Goal: Information Seeking & Learning: Learn about a topic

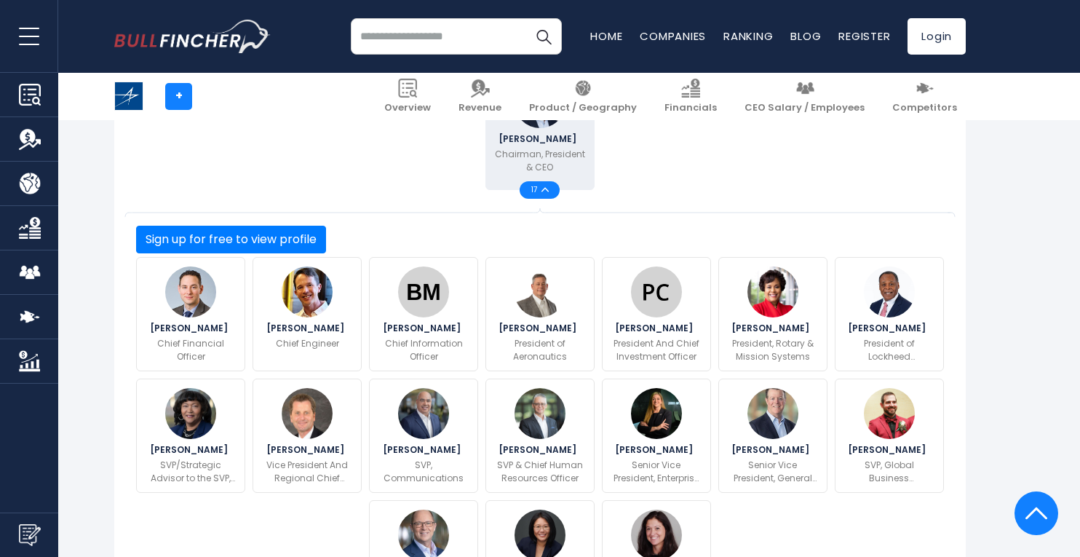
scroll to position [436, 0]
click at [540, 193] on span "17" at bounding box center [536, 189] width 10 height 7
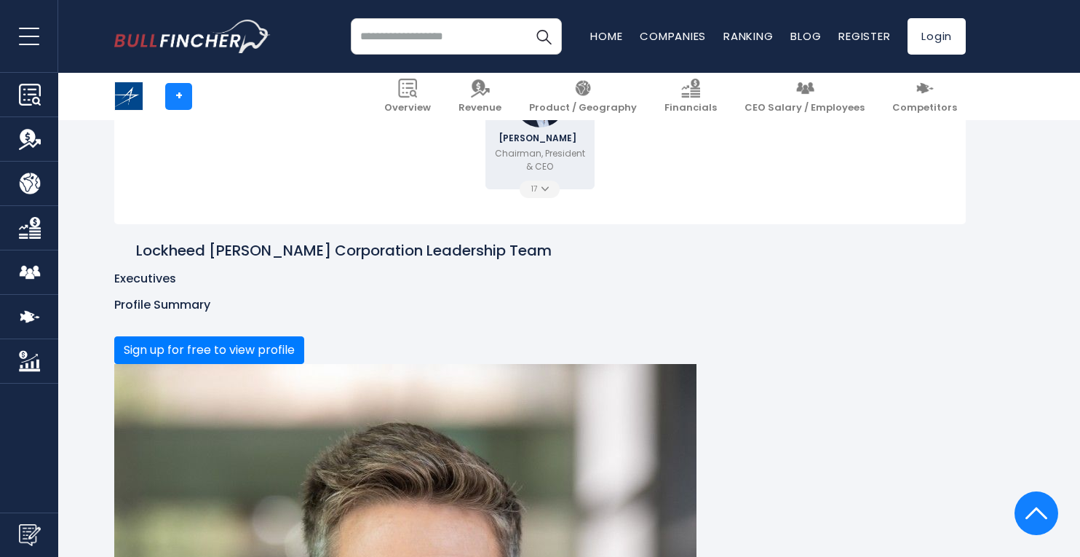
click at [546, 193] on div "17" at bounding box center [540, 188] width 40 height 17
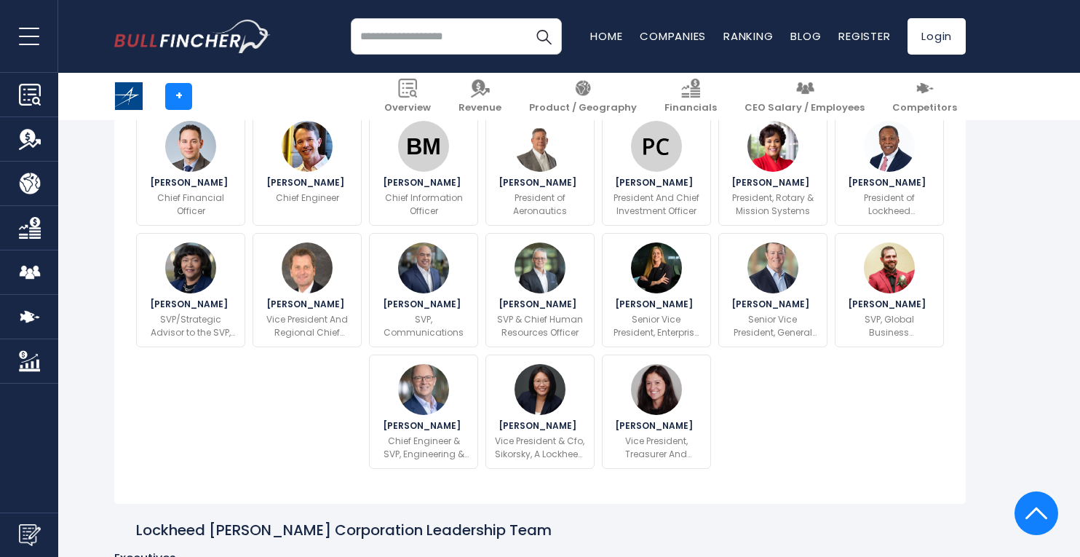
scroll to position [581, 0]
click at [326, 108] on button "Sign up for free to view profile" at bounding box center [231, 94] width 190 height 28
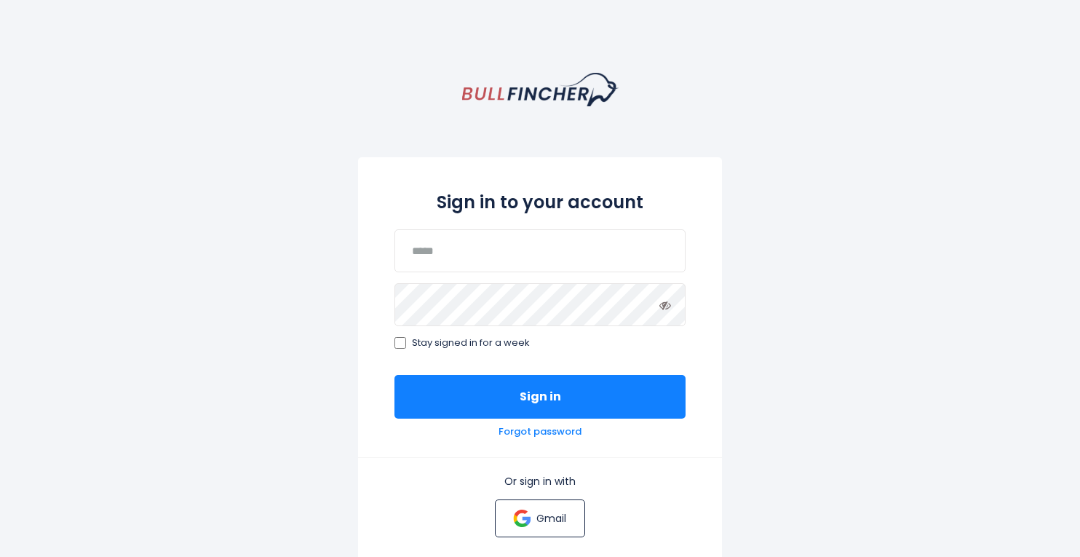
click at [562, 512] on p "Gmail" at bounding box center [551, 518] width 30 height 13
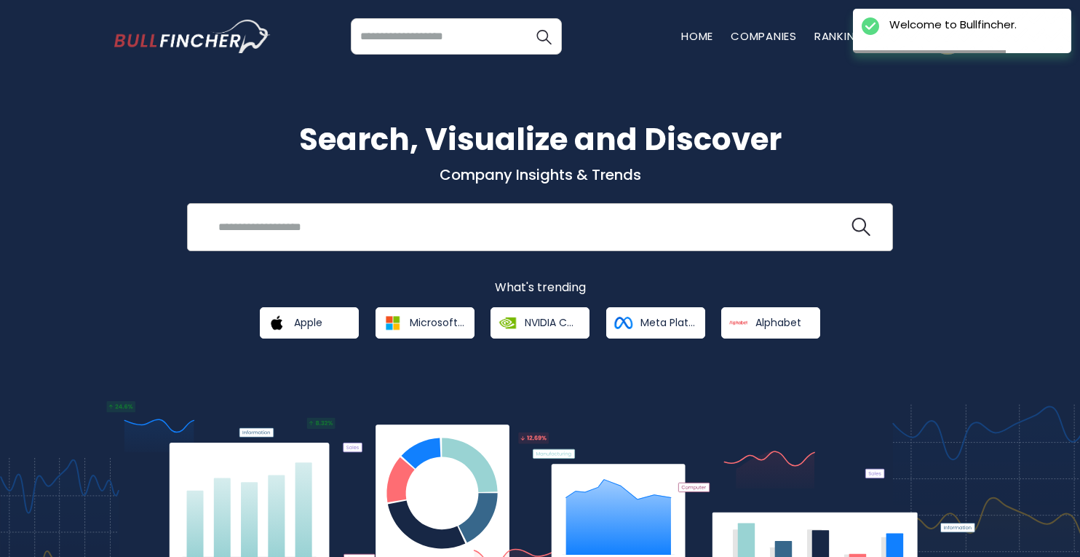
click at [305, 233] on input "search" at bounding box center [529, 226] width 639 height 27
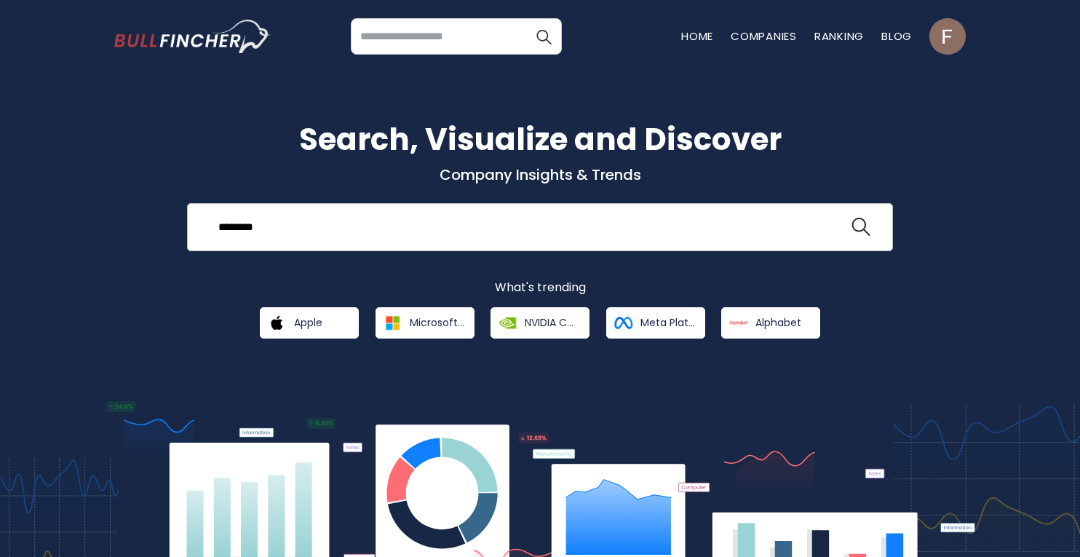
type input "********"
click at [851, 218] on button at bounding box center [860, 227] width 19 height 19
drag, startPoint x: 250, startPoint y: 227, endPoint x: 227, endPoint y: 233, distance: 23.3
click at [227, 235] on input "********" at bounding box center [529, 226] width 639 height 27
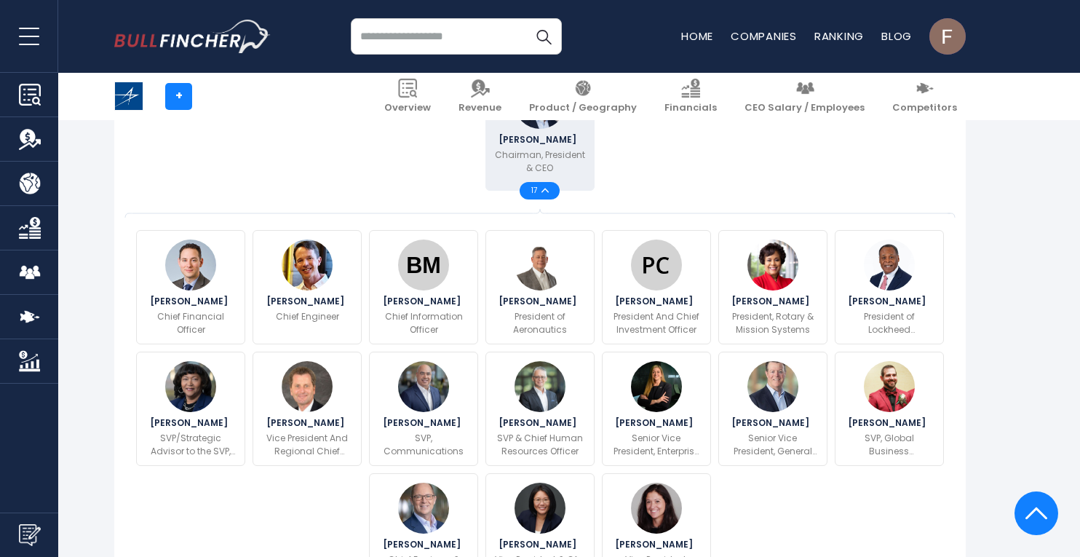
scroll to position [435, 0]
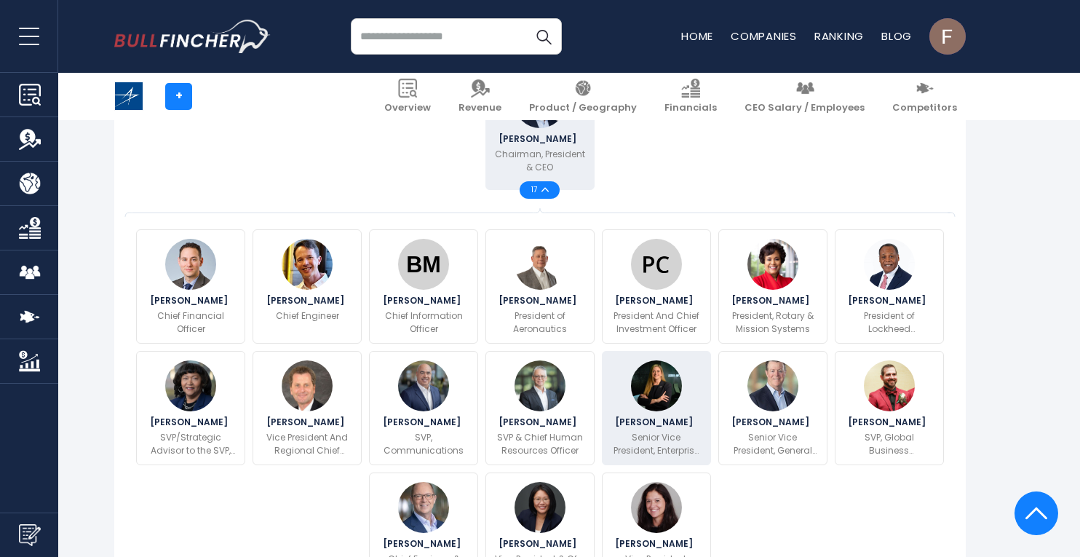
click at [658, 446] on p "Senior Vice President, Enterprise Business And Digital Transformation And CIO" at bounding box center [656, 444] width 90 height 26
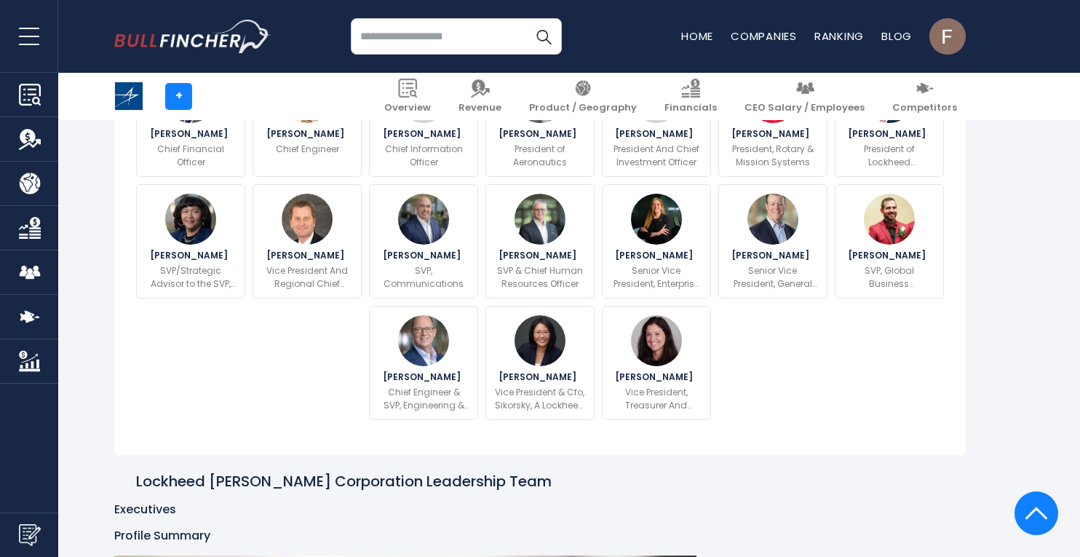
scroll to position [602, 0]
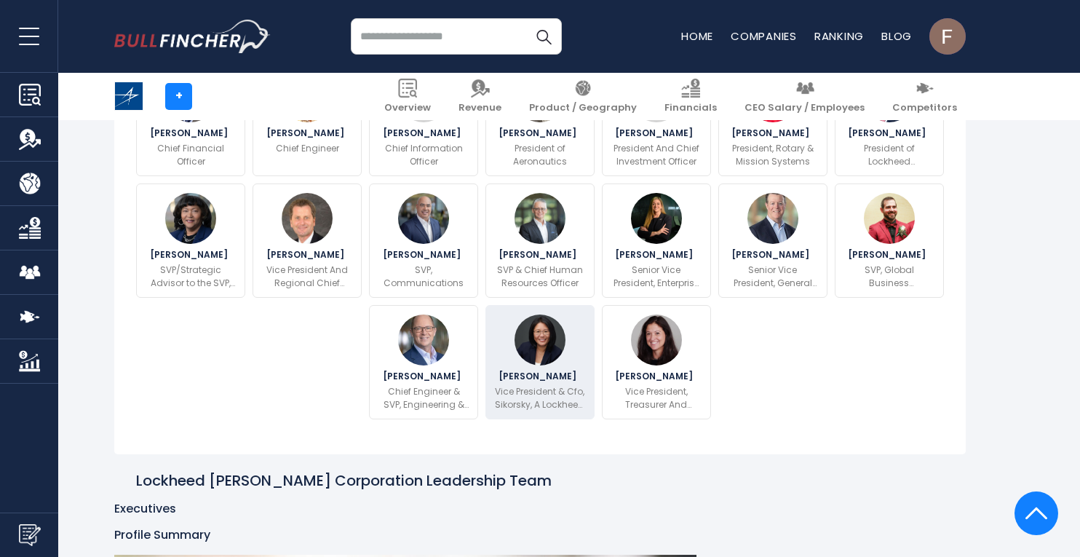
click at [536, 411] on p "Vice President & Cfo, Sikorsky, A Lockheed [PERSON_NAME] Company" at bounding box center [540, 398] width 90 height 26
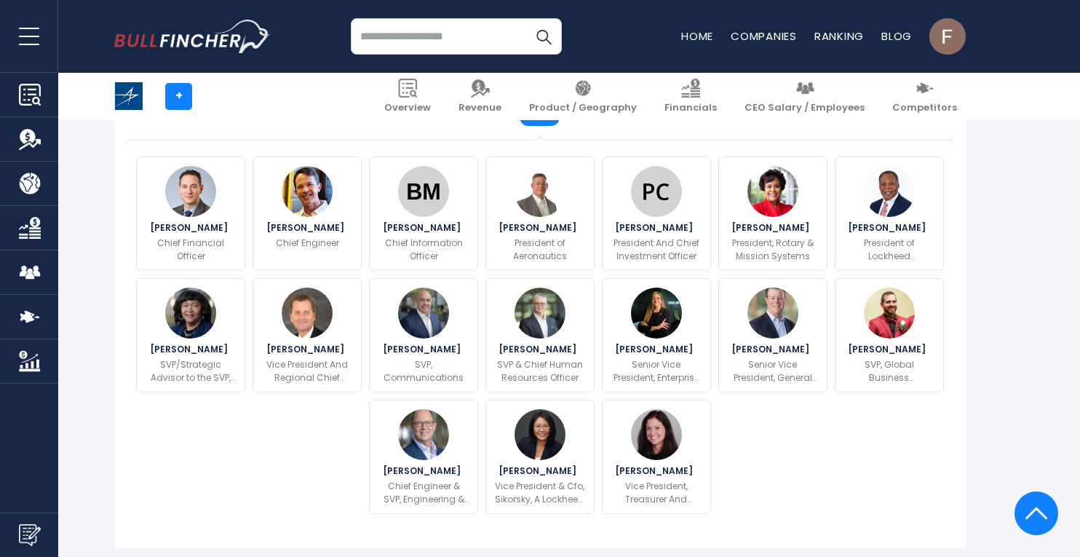
scroll to position [508, 0]
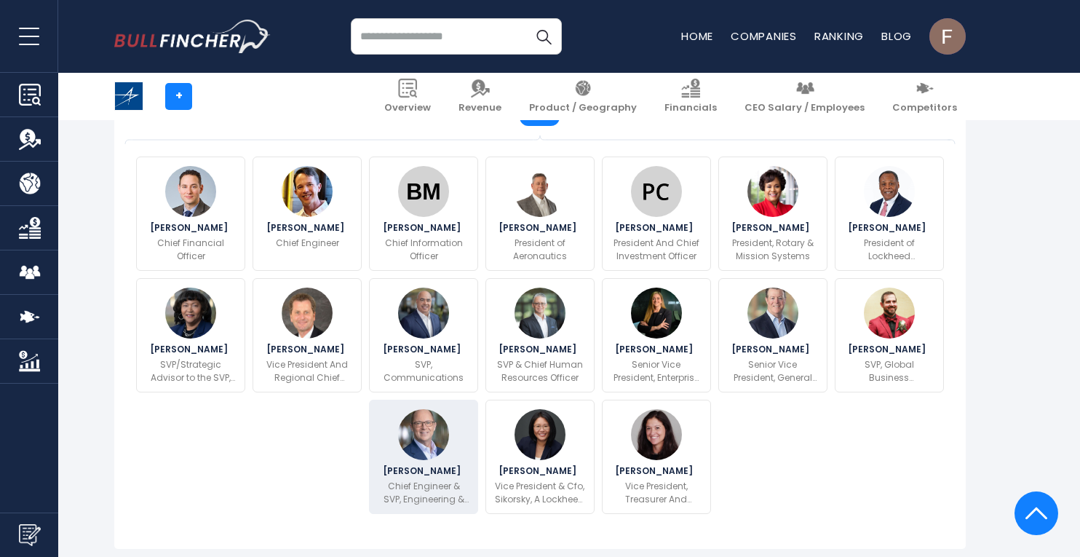
click at [433, 475] on span "Rod Makoske" at bounding box center [424, 470] width 82 height 9
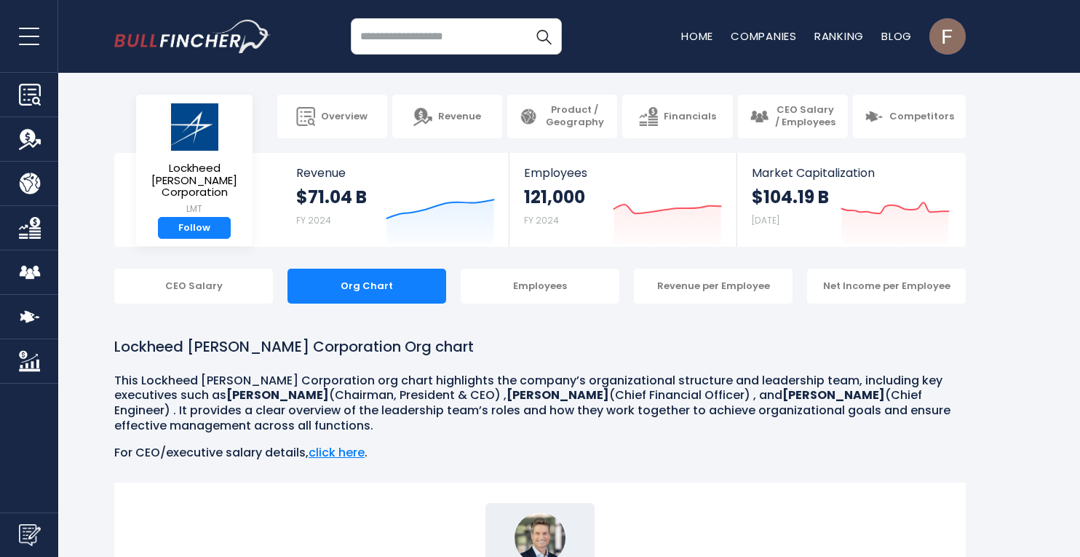
click at [387, 27] on input "search" at bounding box center [456, 36] width 211 height 36
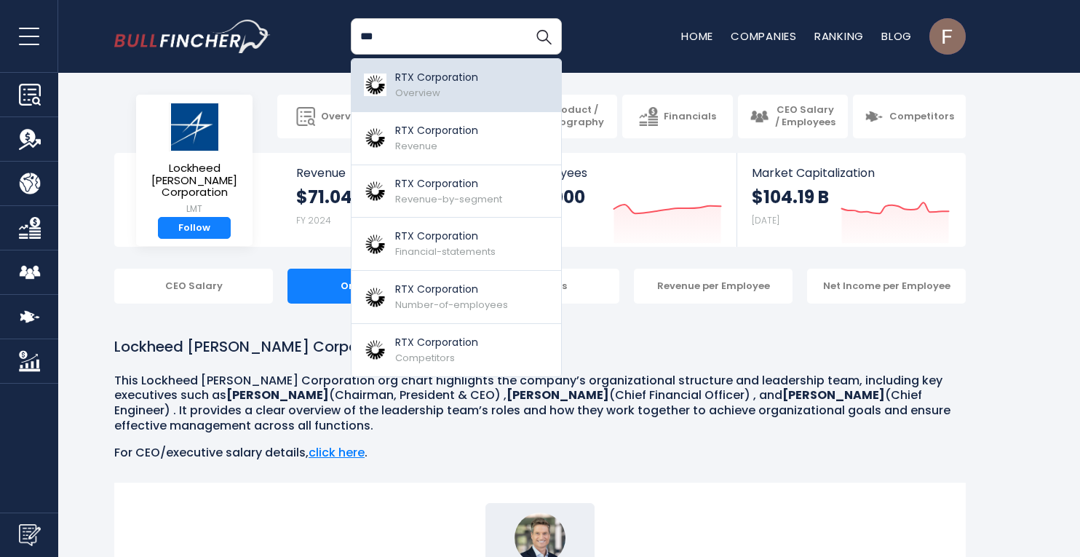
type input "***"
click at [428, 82] on p "RTX Corporation" at bounding box center [436, 77] width 83 height 15
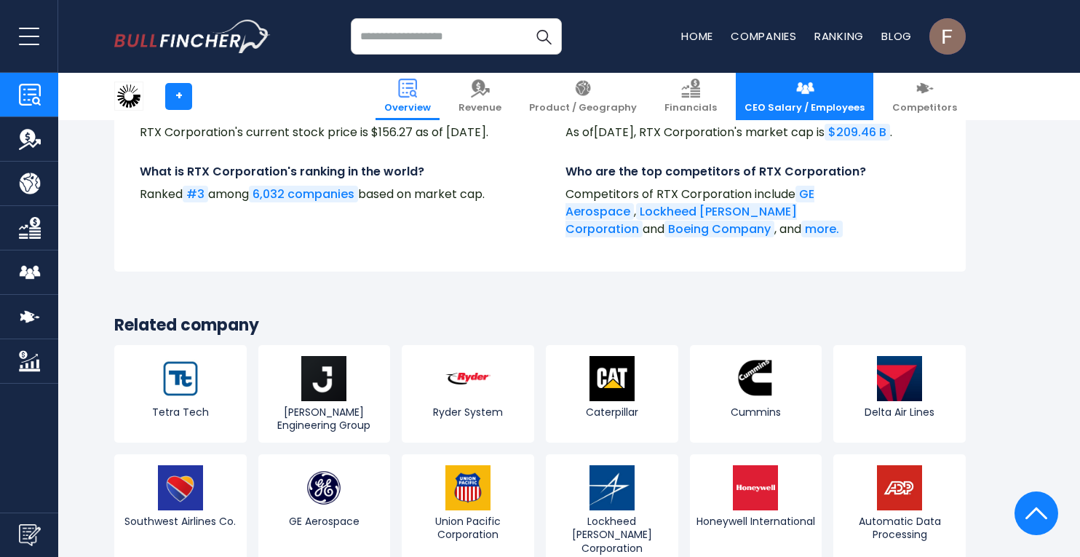
click at [813, 108] on span "CEO Salary / Employees" at bounding box center [804, 108] width 120 height 12
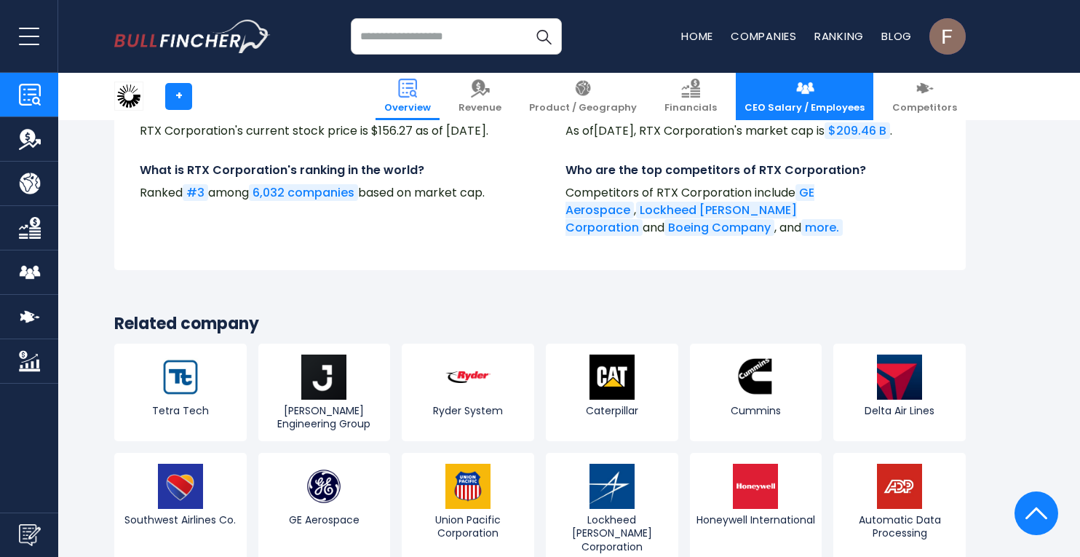
scroll to position [5383, 0]
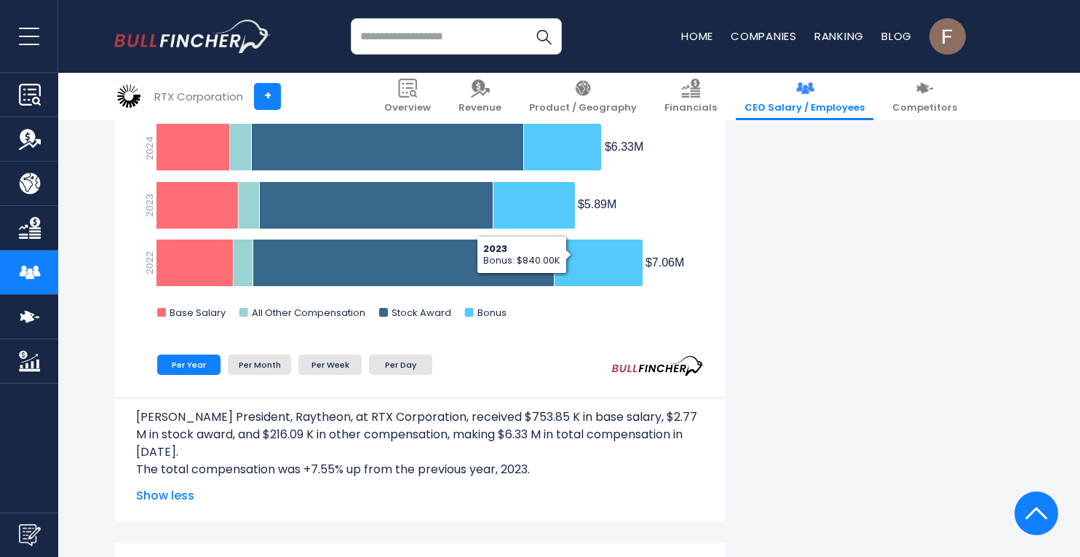
scroll to position [1890, 0]
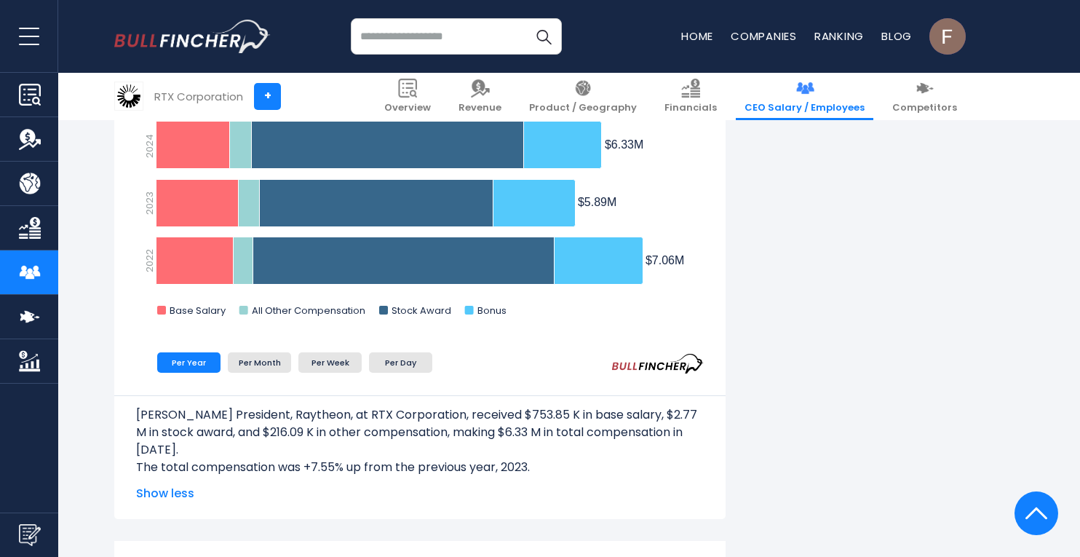
click at [403, 29] on input "search" at bounding box center [456, 36] width 211 height 36
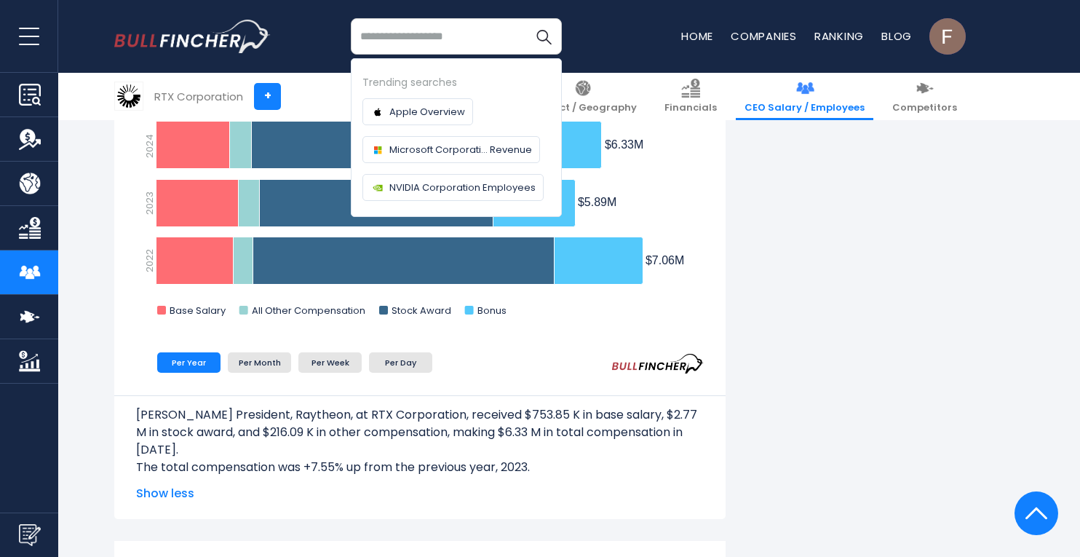
paste input "**********"
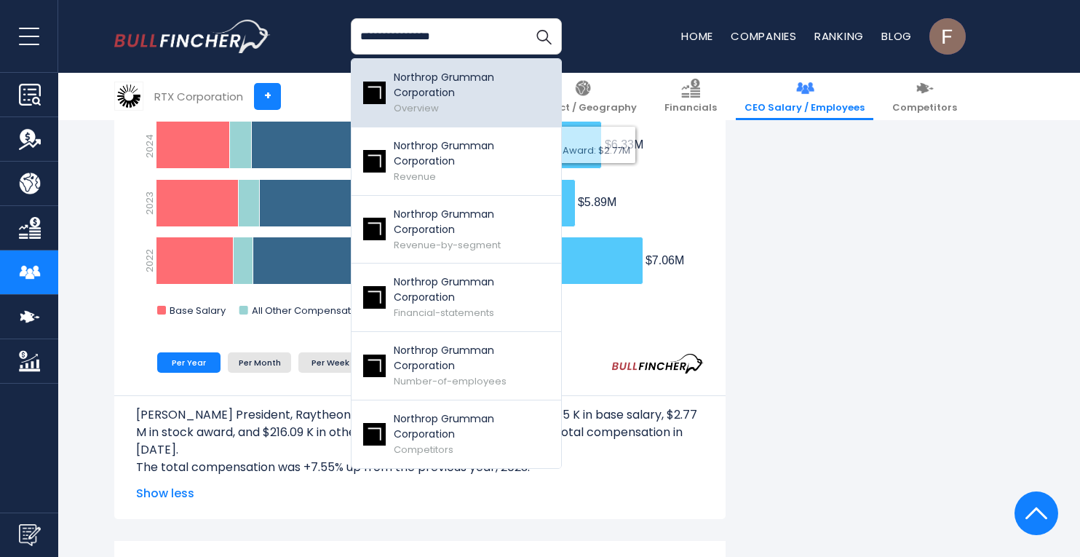
type input "**********"
click at [425, 88] on p "Northrop Grumman Corporation" at bounding box center [472, 85] width 156 height 31
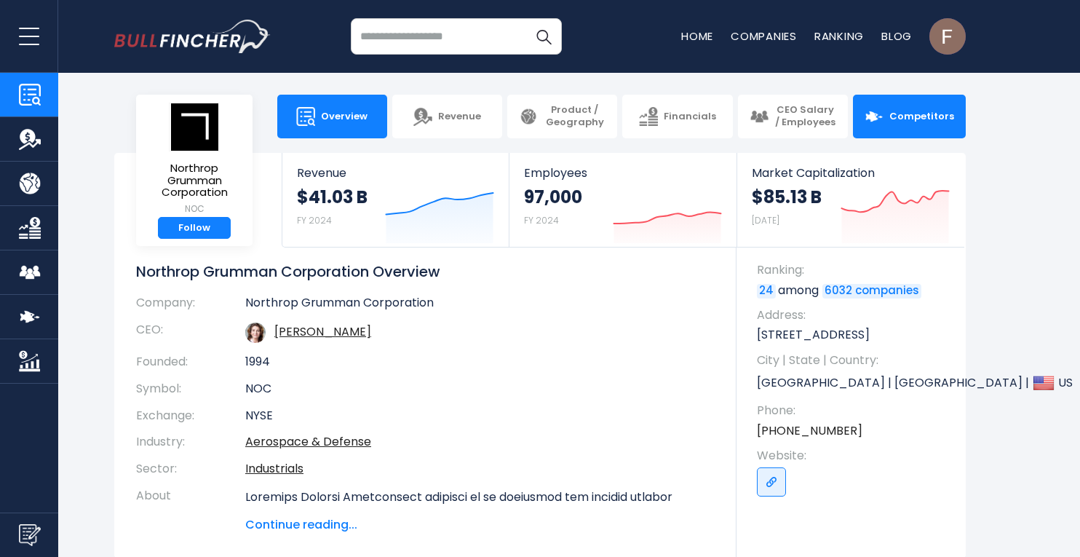
click at [931, 111] on span "Competitors" at bounding box center [921, 117] width 65 height 12
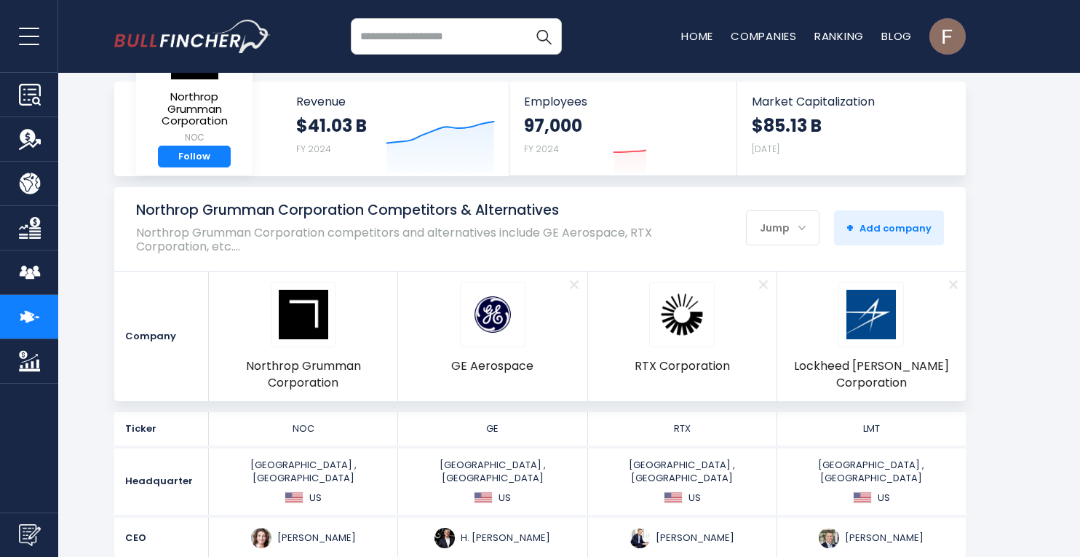
scroll to position [72, 0]
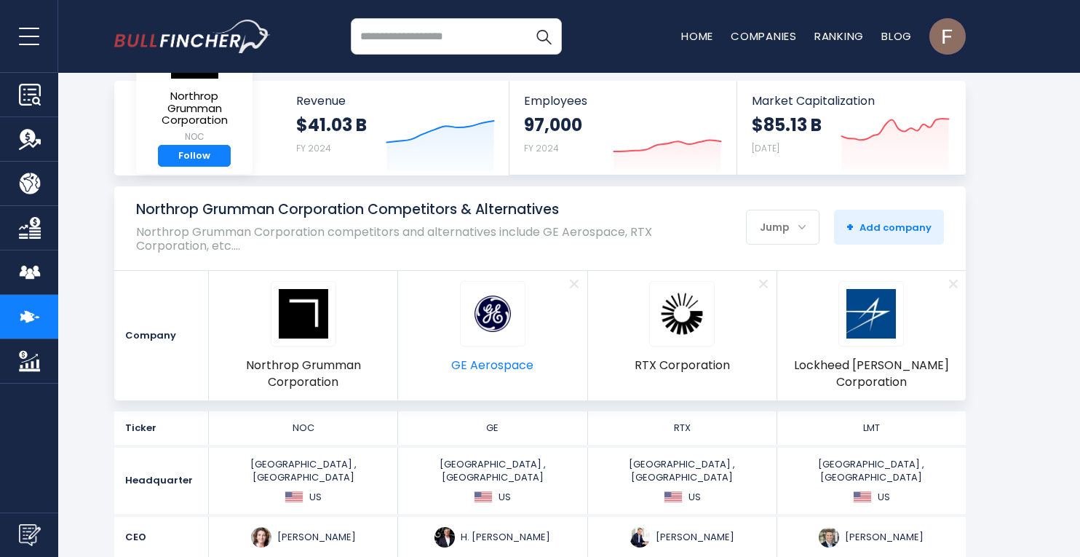
click at [490, 360] on span "GE Aerospace" at bounding box center [492, 365] width 82 height 16
click at [824, 367] on span "Lockheed [PERSON_NAME] Corporation" at bounding box center [871, 373] width 180 height 33
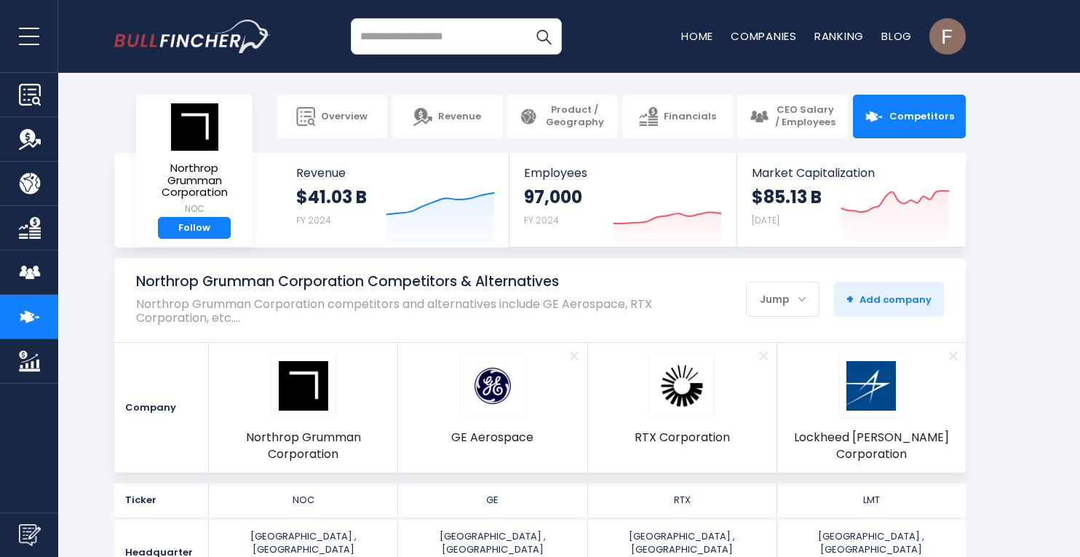
scroll to position [0, 0]
click at [28, 264] on img "Company Employees" at bounding box center [30, 272] width 22 height 22
click at [481, 421] on link "GE Aerospace" at bounding box center [492, 407] width 82 height 109
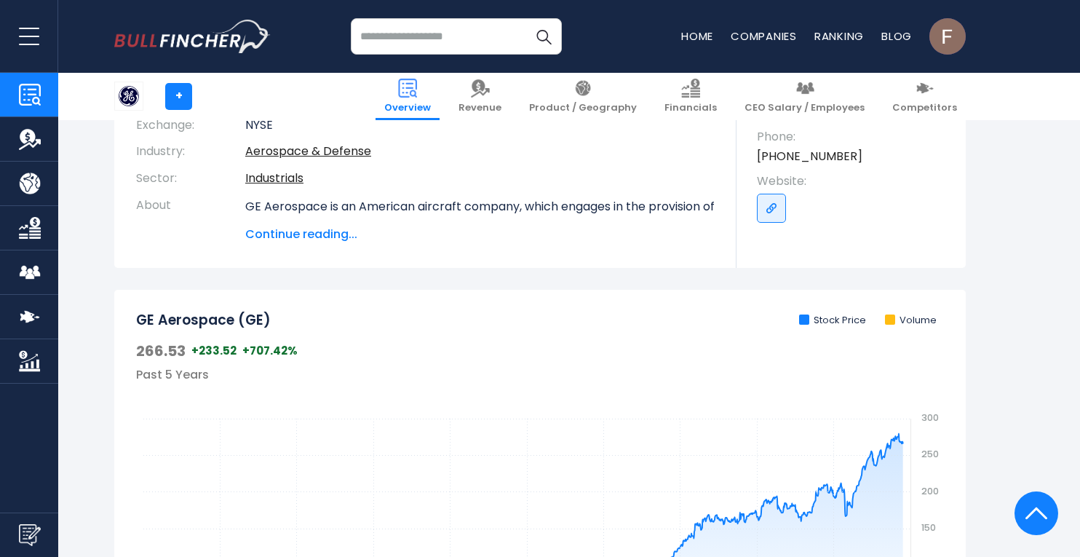
scroll to position [291, 0]
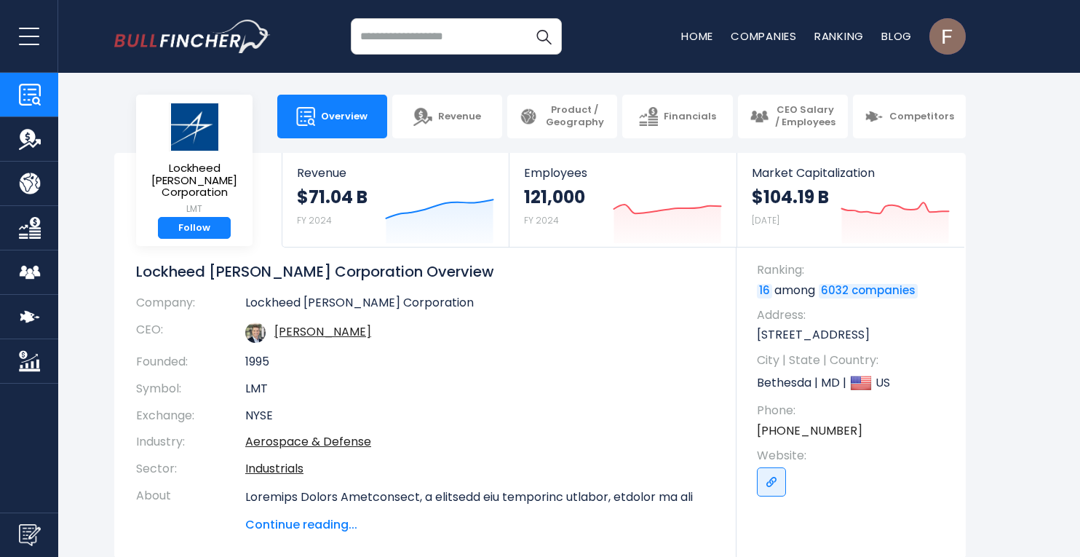
click at [31, 269] on img "Company Employees" at bounding box center [30, 272] width 22 height 22
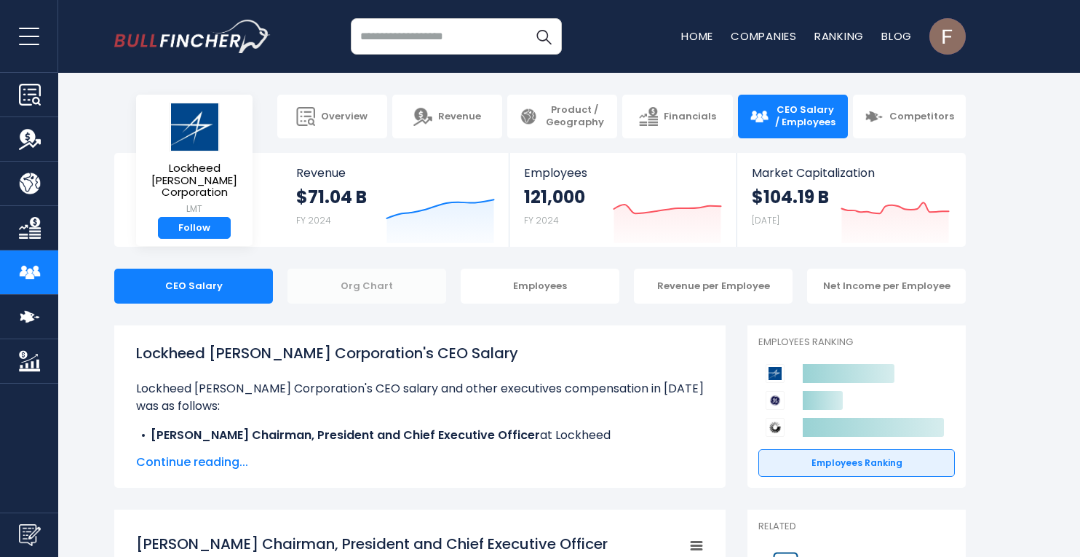
click at [373, 286] on div "Org Chart" at bounding box center [366, 285] width 159 height 35
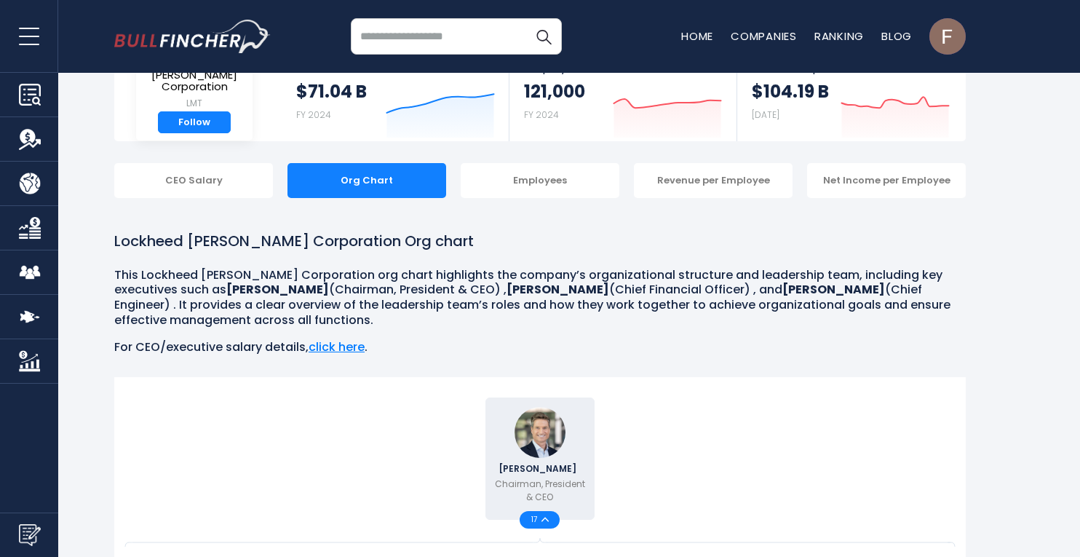
scroll to position [97, 0]
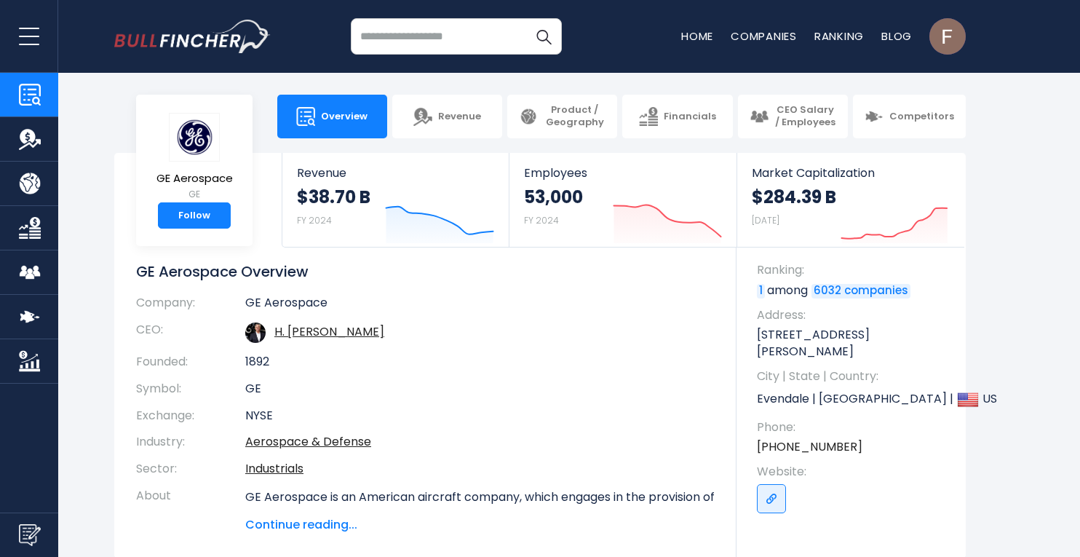
click at [29, 273] on img "Company Employees" at bounding box center [30, 272] width 22 height 22
